Goal: Transaction & Acquisition: Book appointment/travel/reservation

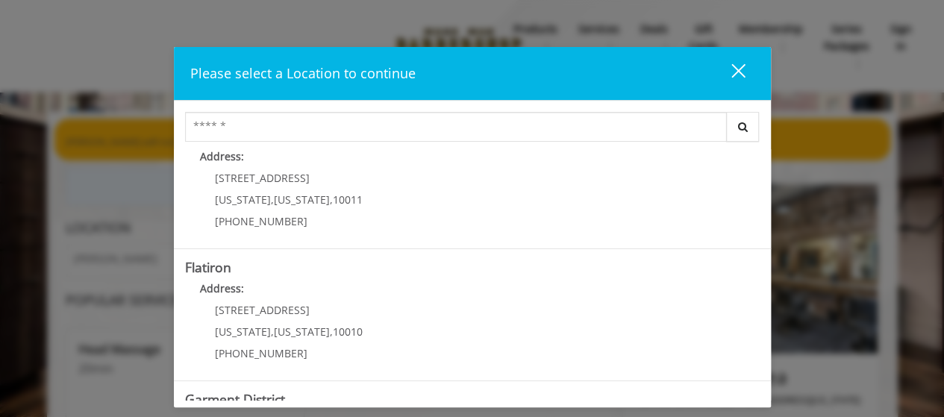
scroll to position [407, 0]
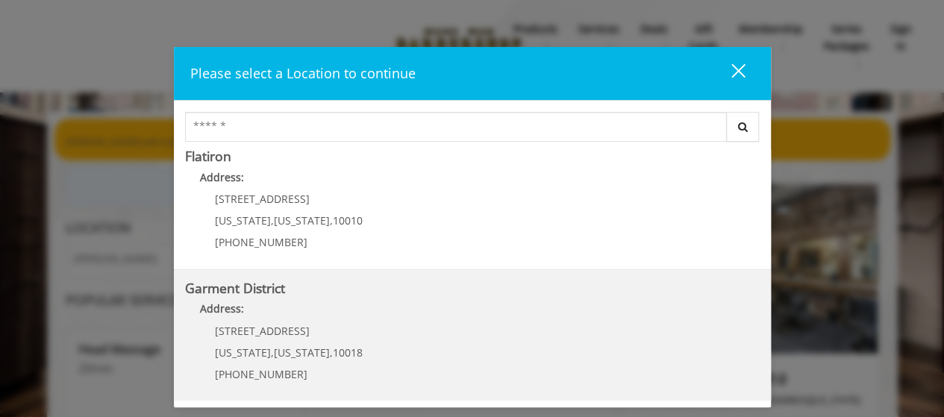
click at [245, 297] on District "Garment District Address: 1400 Broadway New York , New York , 10018 (212) 997-4…" at bounding box center [472, 335] width 575 height 109
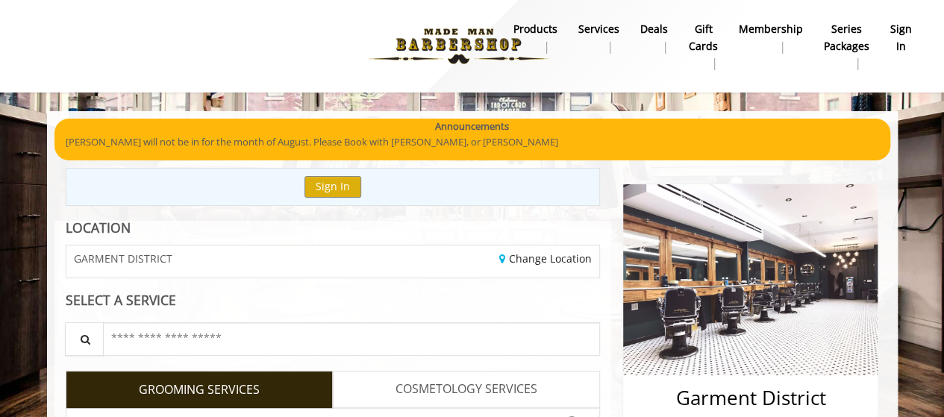
scroll to position [298, 0]
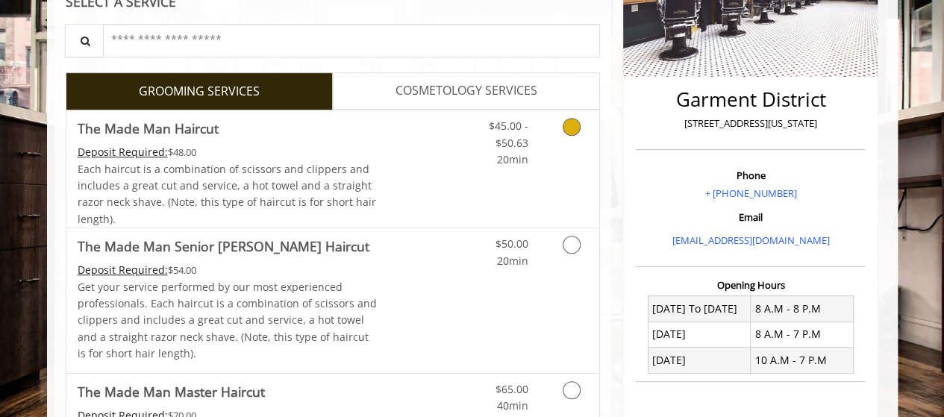
click at [569, 130] on icon "Grooming services" at bounding box center [572, 127] width 18 height 18
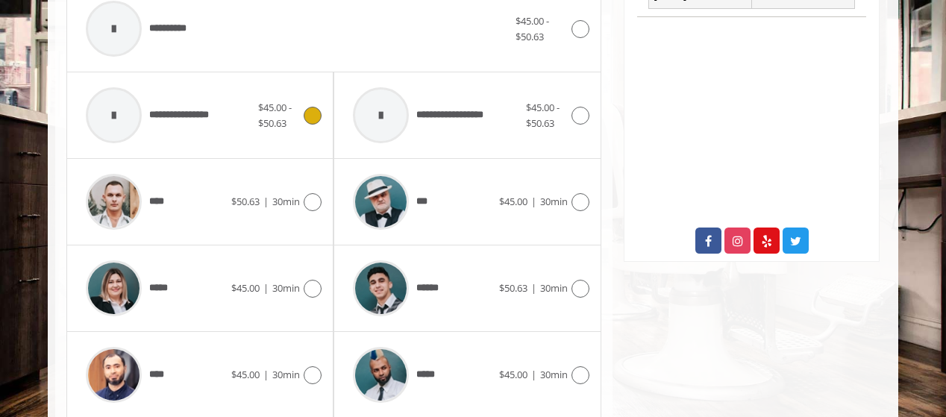
scroll to position [664, 0]
click at [197, 311] on div "*****" at bounding box center [154, 287] width 153 height 71
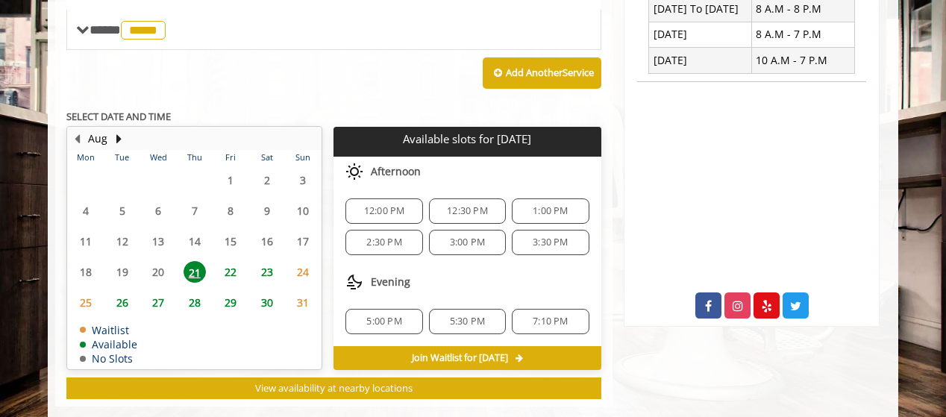
scroll to position [619, 0]
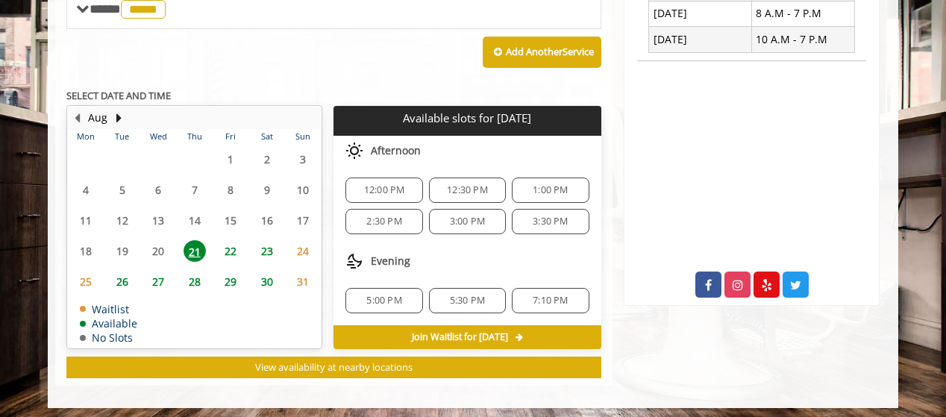
click at [373, 187] on span "12:00 PM" at bounding box center [384, 190] width 41 height 12
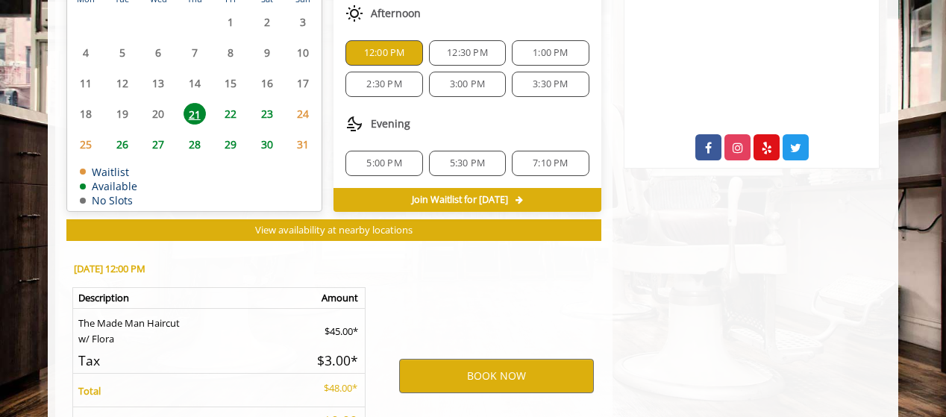
scroll to position [888, 0]
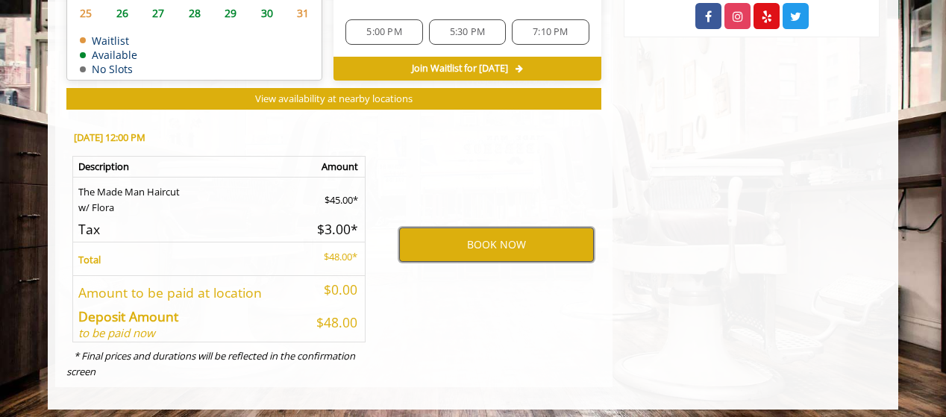
click at [531, 240] on button "BOOK NOW" at bounding box center [496, 245] width 195 height 34
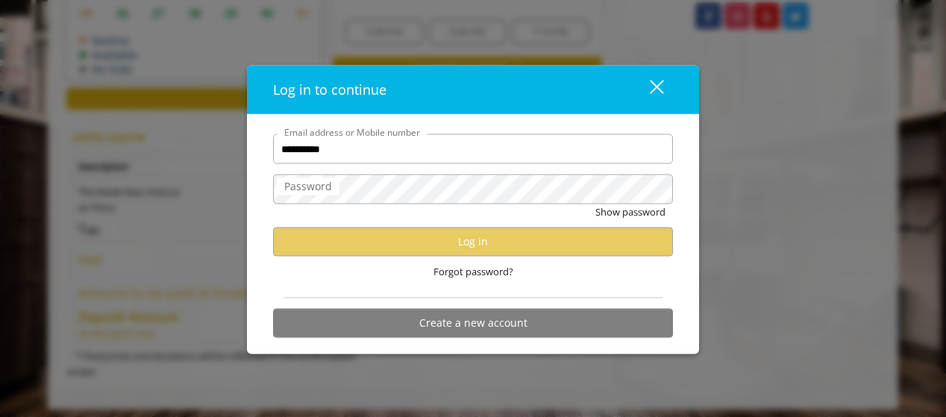
type input "**********"
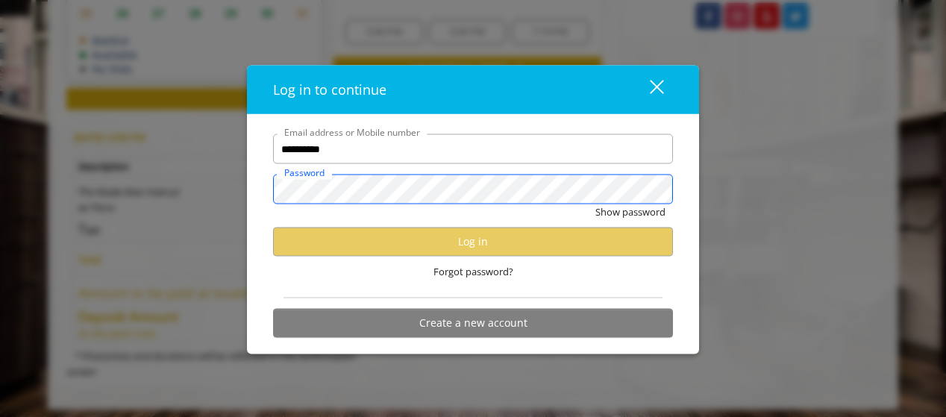
scroll to position [0, 0]
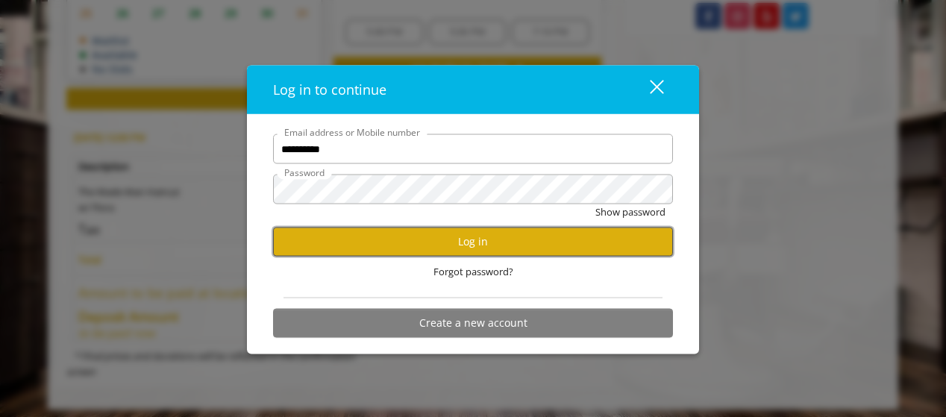
click at [467, 242] on button "Log in" at bounding box center [473, 241] width 400 height 29
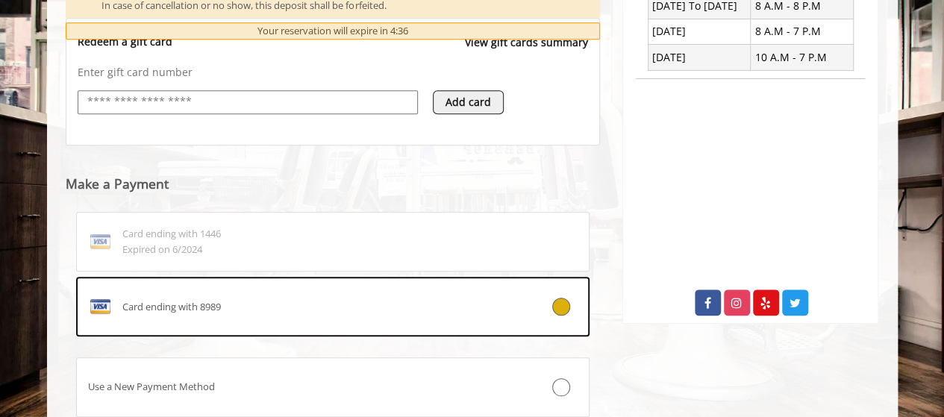
scroll to position [707, 0]
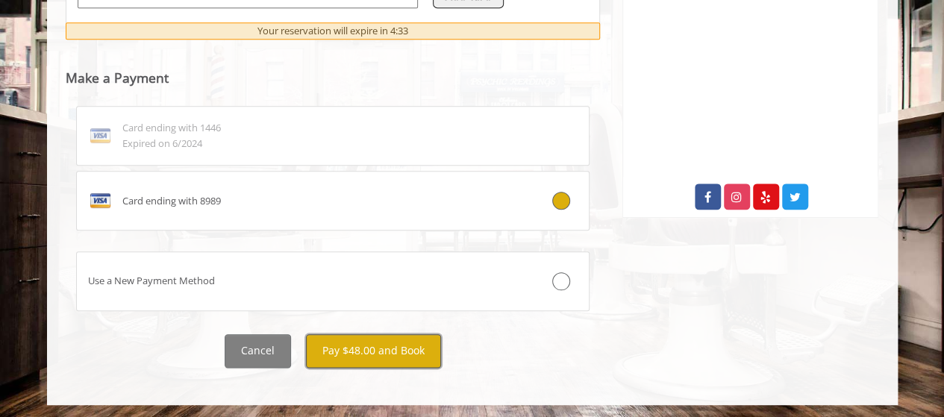
click at [358, 347] on button "Pay $48.00 and Book" at bounding box center [373, 351] width 135 height 34
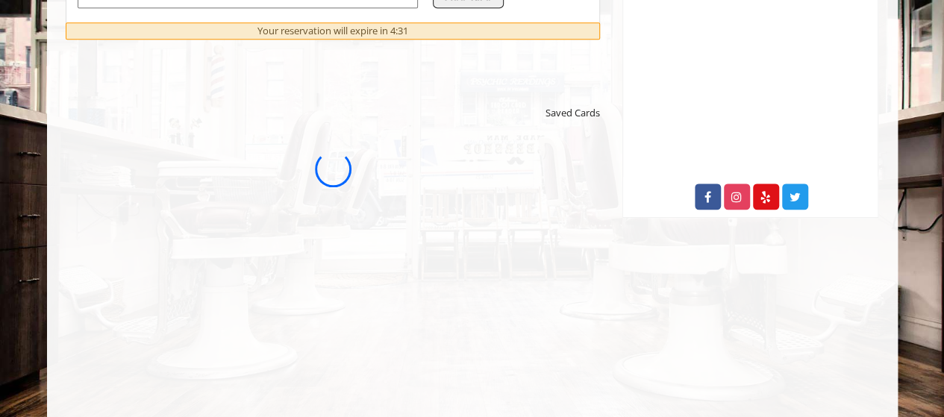
scroll to position [0, 0]
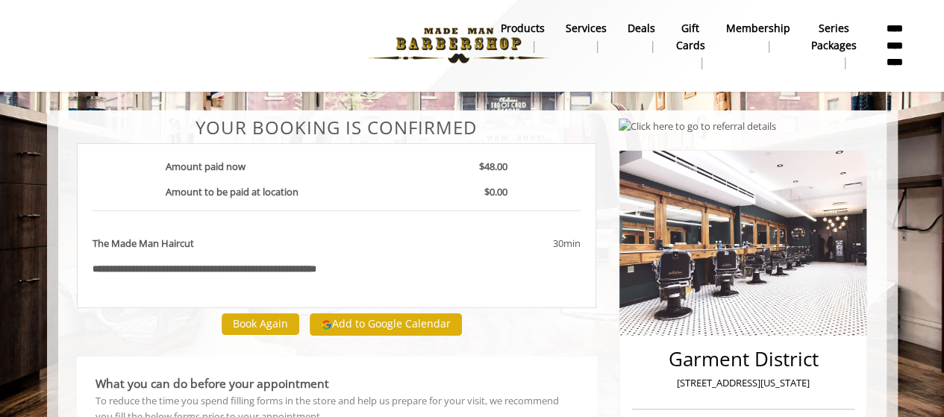
scroll to position [1, 0]
